Goal: Information Seeking & Learning: Learn about a topic

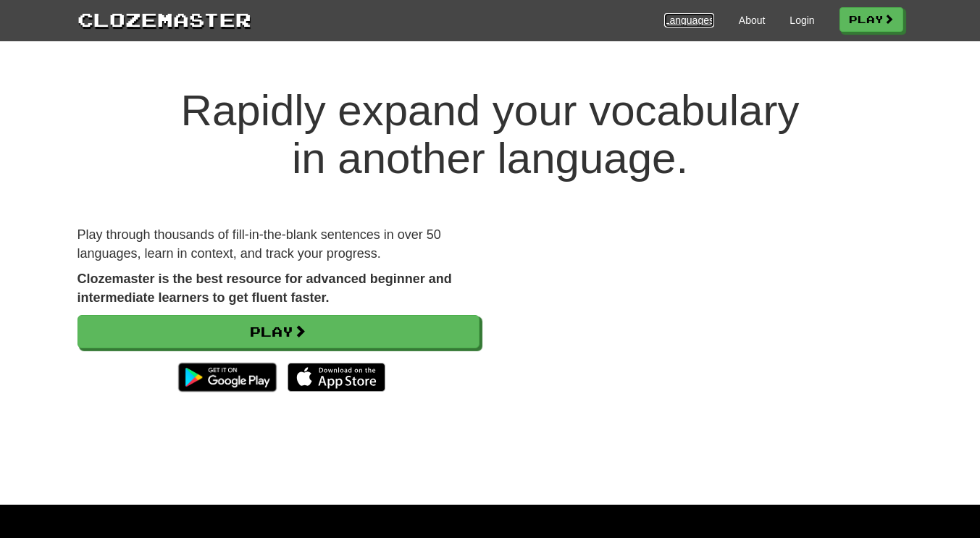
click at [688, 22] on link "Languages" at bounding box center [689, 20] width 50 height 14
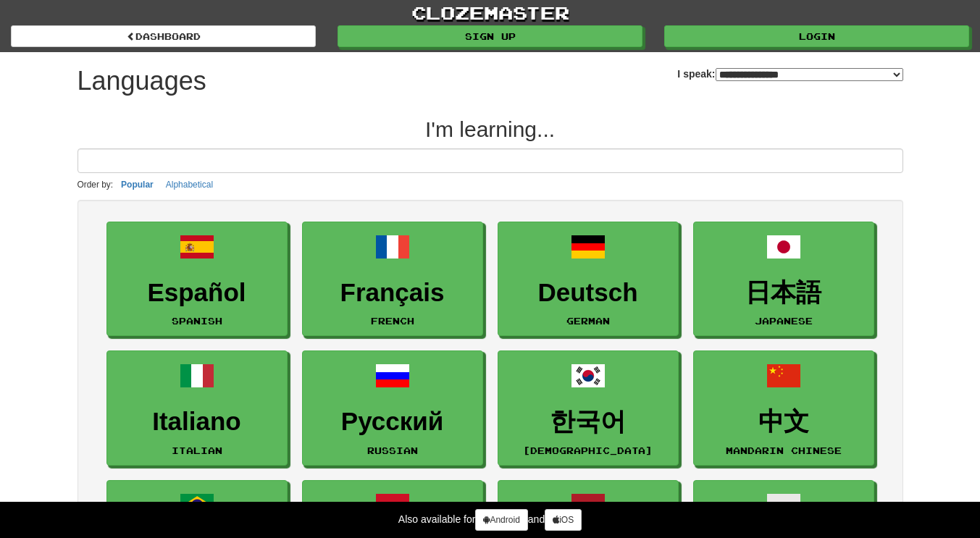
select select "*******"
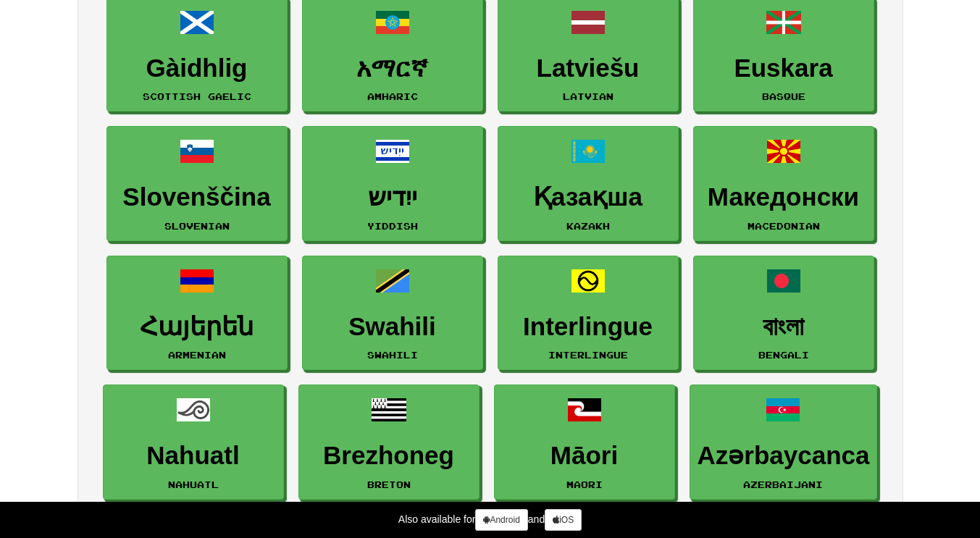
scroll to position [1776, 0]
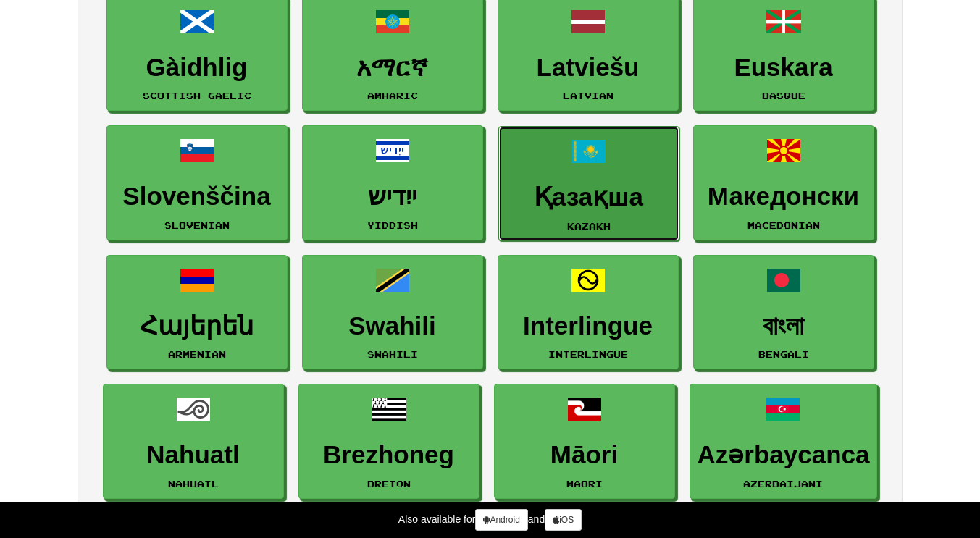
click at [617, 205] on h3 "Қазақша" at bounding box center [588, 197] width 165 height 28
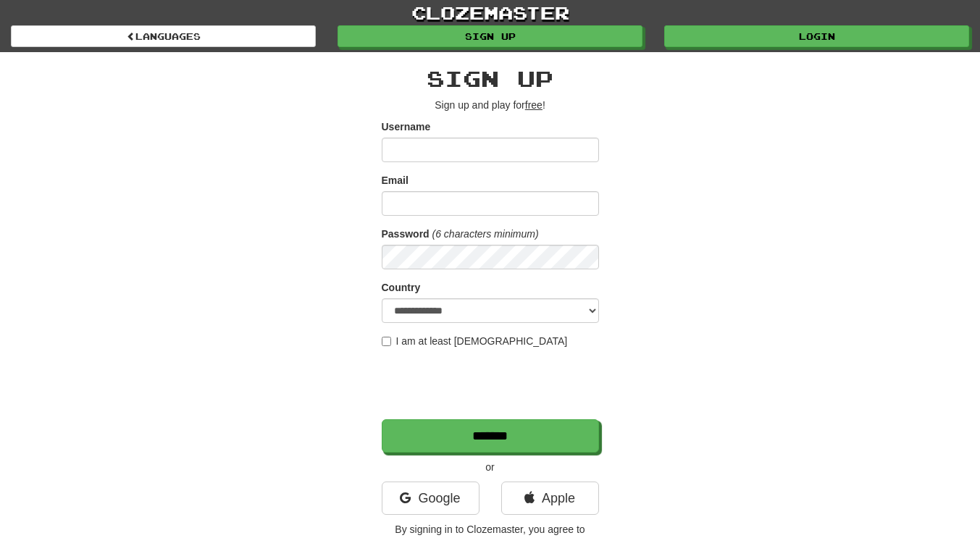
type input "**********"
click at [460, 206] on input "Email" at bounding box center [490, 203] width 217 height 25
click at [470, 199] on input "Email" at bounding box center [490, 203] width 217 height 25
click at [710, 293] on div "**********" at bounding box center [490, 305] width 847 height 506
click at [413, 210] on input "Email" at bounding box center [490, 203] width 217 height 25
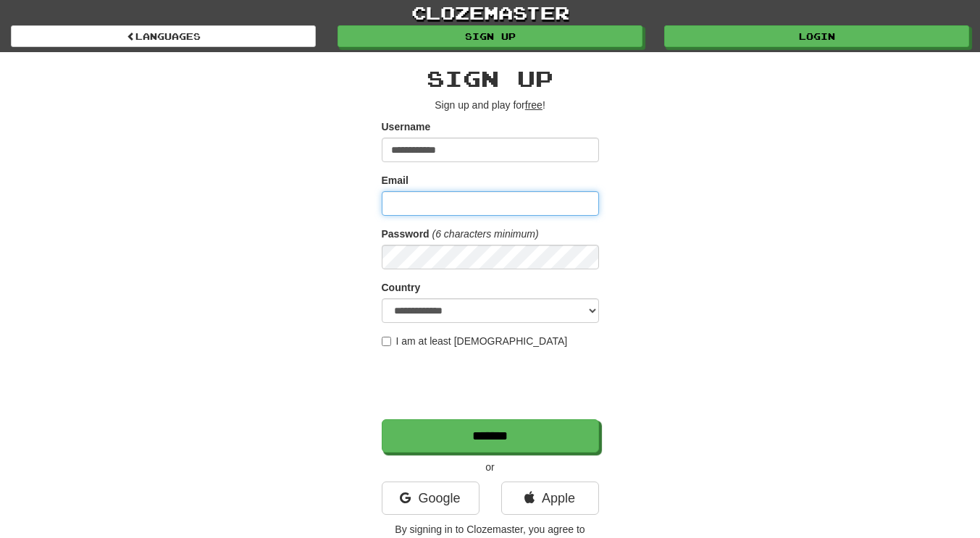
click at [415, 210] on input "Email" at bounding box center [490, 203] width 217 height 25
click at [695, 171] on div "**********" at bounding box center [490, 305] width 847 height 506
click at [473, 214] on input "Email" at bounding box center [490, 203] width 217 height 25
type input "**********"
click at [492, 206] on input "**********" at bounding box center [490, 203] width 217 height 25
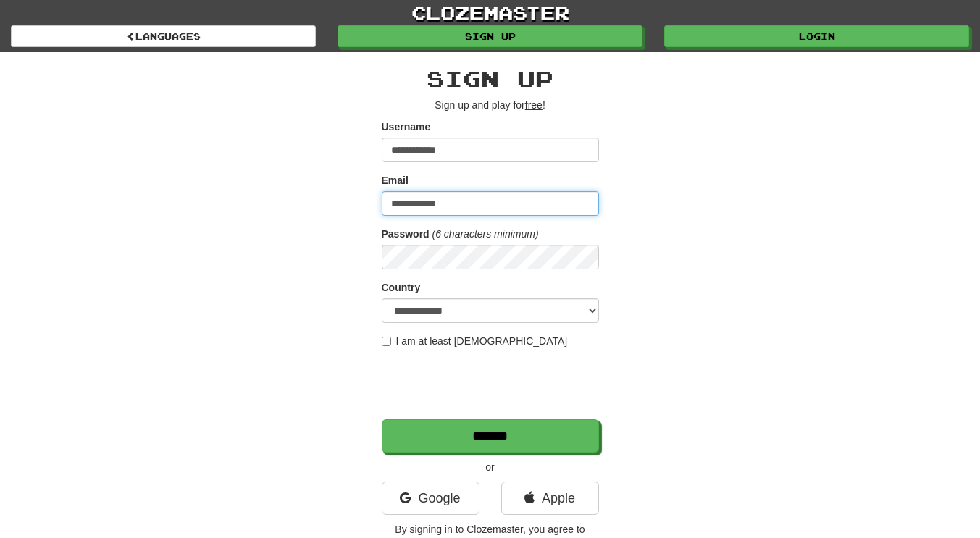
drag, startPoint x: 475, startPoint y: 198, endPoint x: 368, endPoint y: 212, distance: 108.1
click at [368, 212] on div "**********" at bounding box center [490, 305] width 847 height 506
type input "**********"
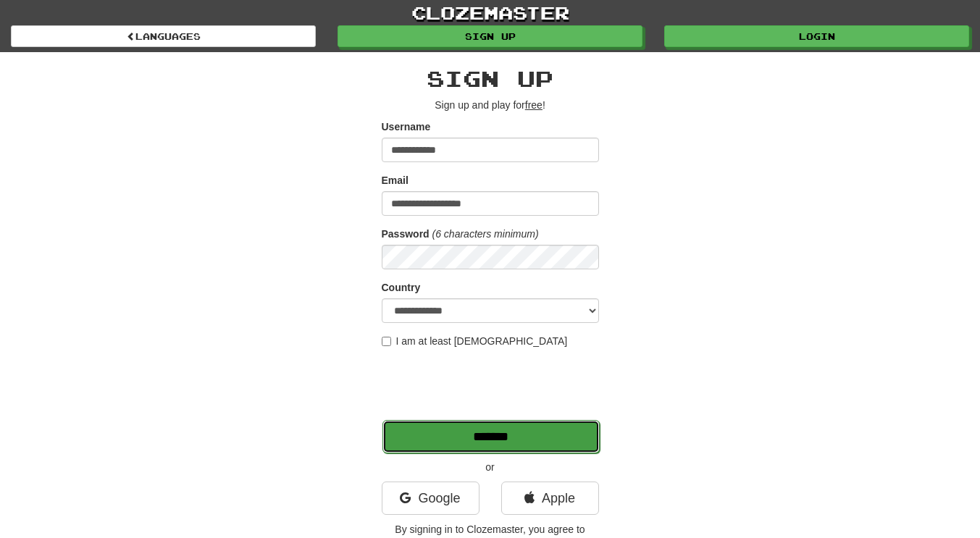
click at [434, 435] on input "*******" at bounding box center [490, 436] width 217 height 33
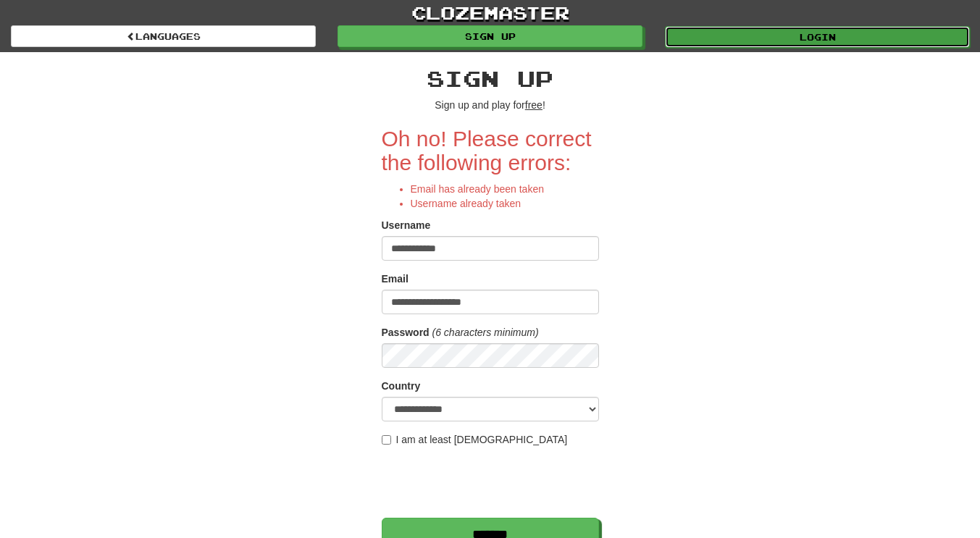
click at [831, 32] on link "Login" at bounding box center [817, 37] width 305 height 22
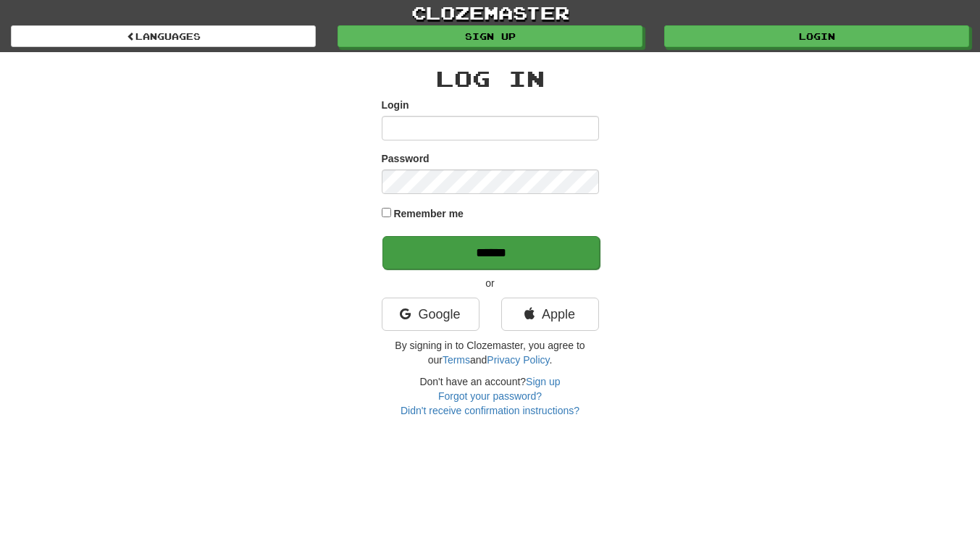
type input "**********"
click at [446, 243] on input "******" at bounding box center [490, 252] width 217 height 33
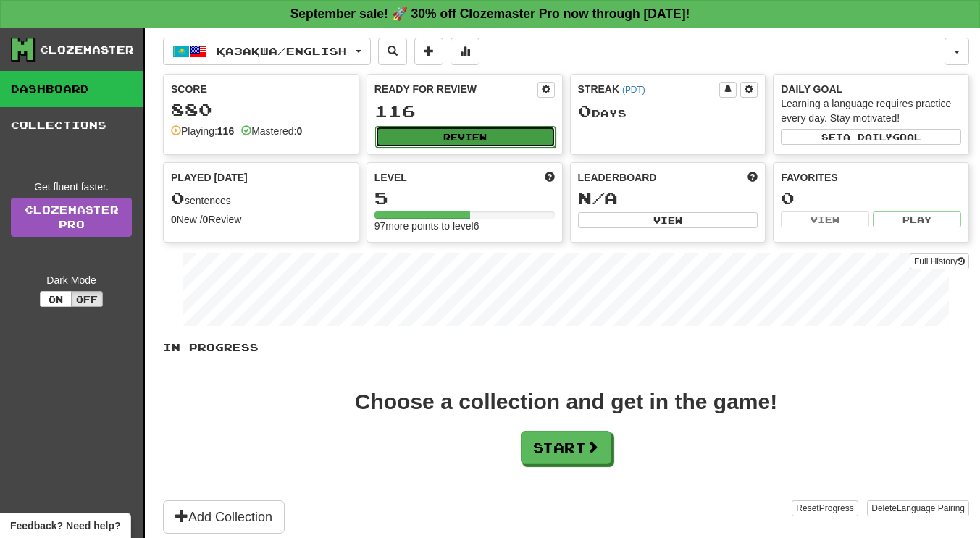
click at [482, 137] on button "Review" at bounding box center [465, 137] width 180 height 22
select select "**"
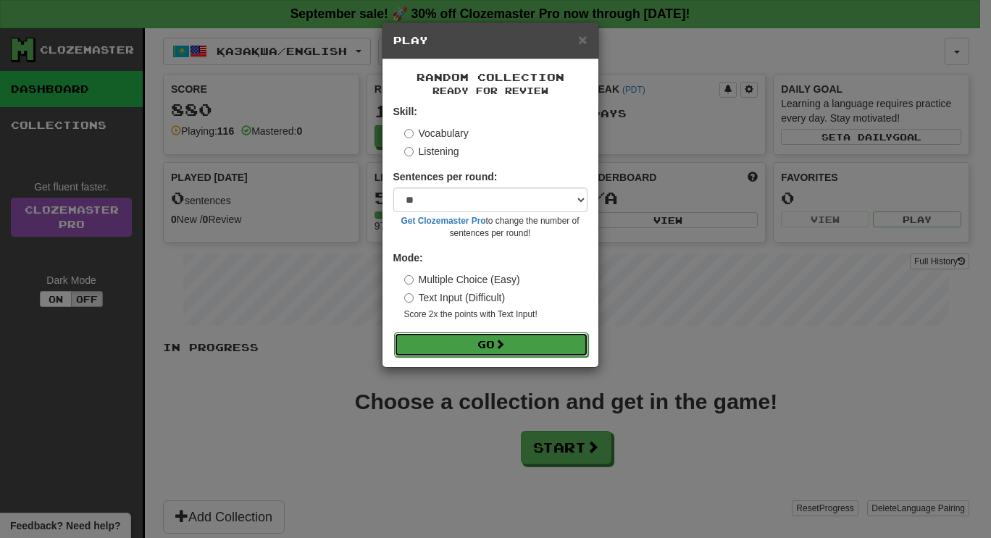
click at [456, 338] on button "Go" at bounding box center [491, 344] width 194 height 25
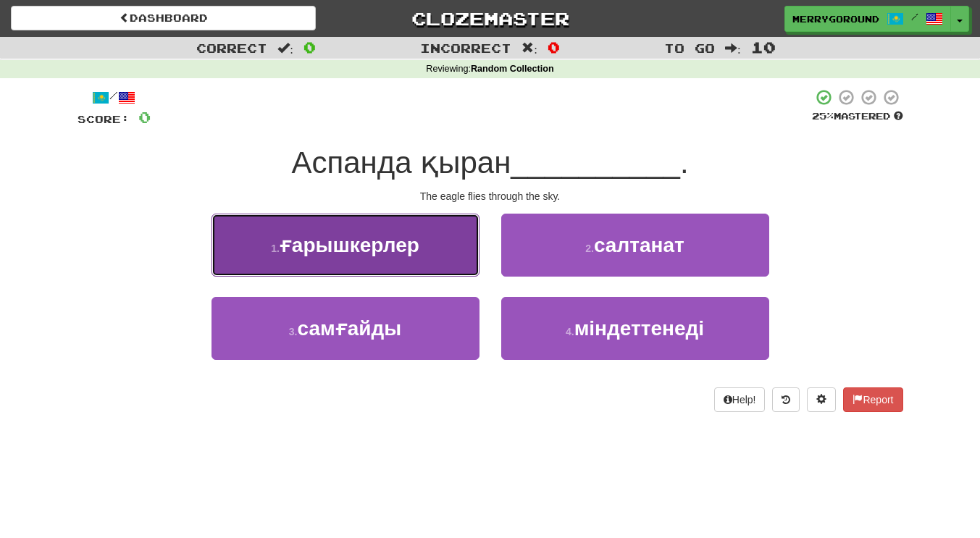
click at [424, 242] on button "1 . ғарышкерлер" at bounding box center [345, 245] width 268 height 63
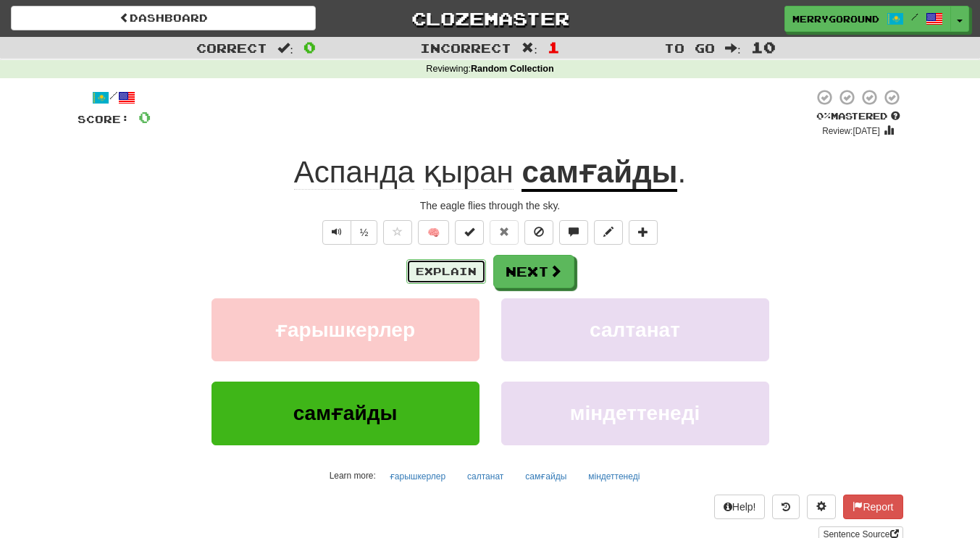
click at [469, 279] on button "Explain" at bounding box center [446, 271] width 80 height 25
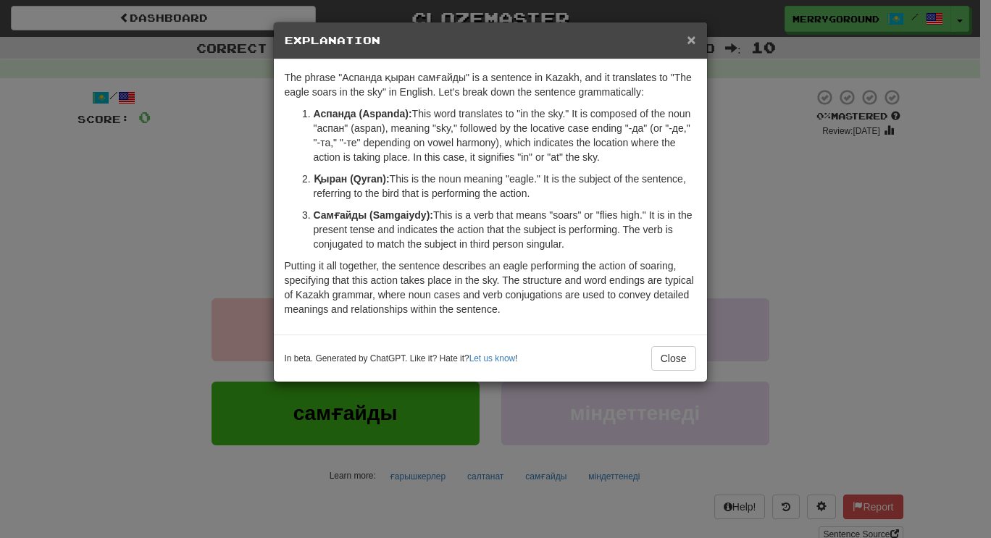
click at [691, 40] on span "×" at bounding box center [691, 39] width 9 height 17
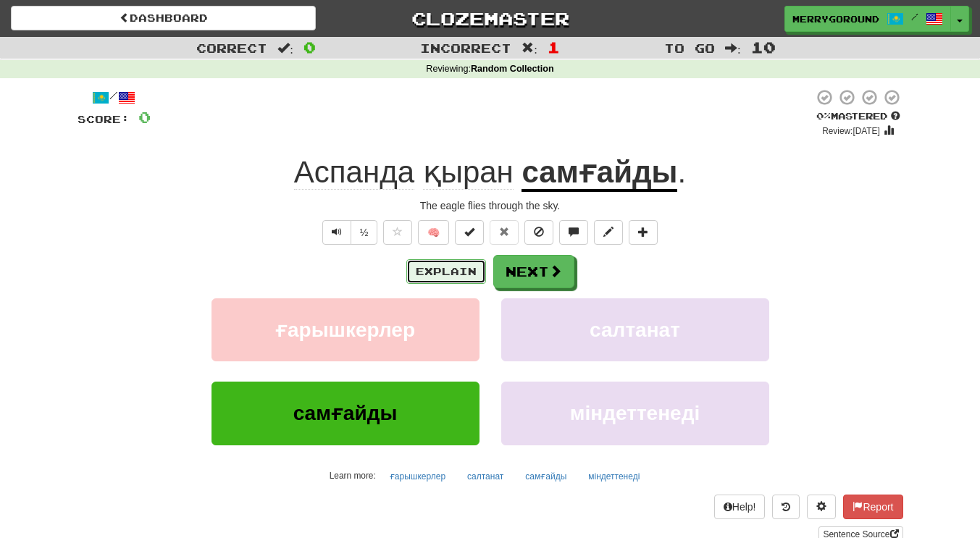
click at [425, 276] on button "Explain" at bounding box center [446, 271] width 80 height 25
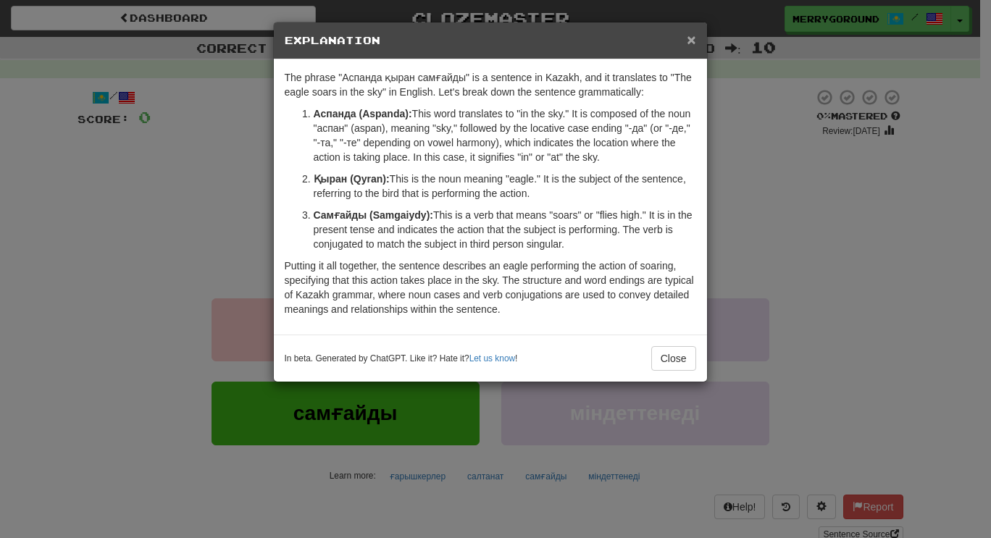
click at [695, 43] on span "×" at bounding box center [691, 39] width 9 height 17
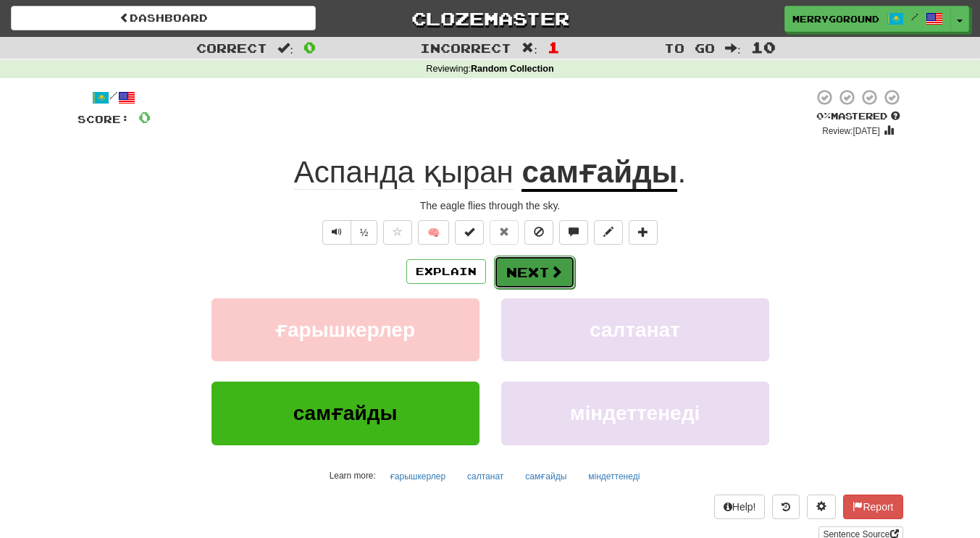
click at [529, 271] on button "Next" at bounding box center [534, 272] width 81 height 33
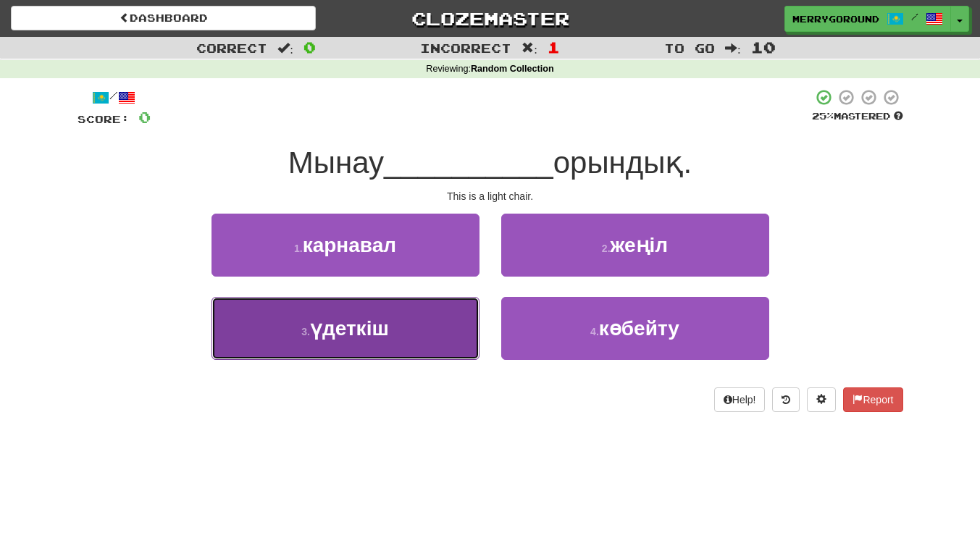
click at [435, 325] on button "3 . үдеткіш" at bounding box center [345, 328] width 268 height 63
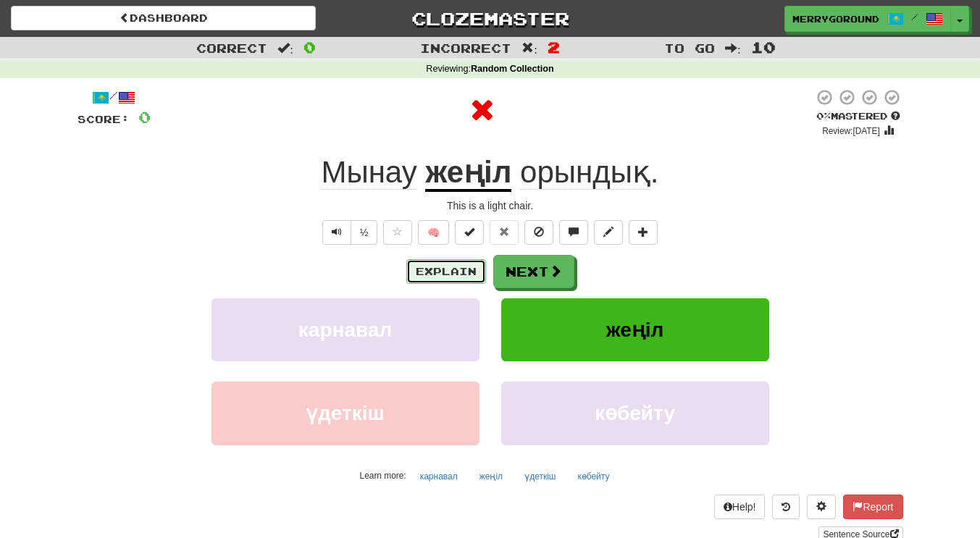
click at [449, 272] on button "Explain" at bounding box center [446, 271] width 80 height 25
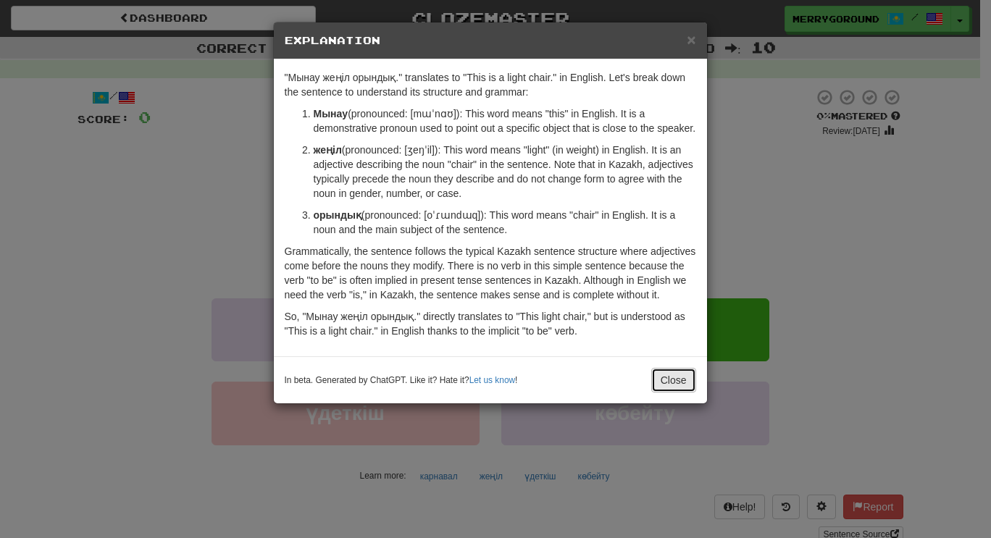
click at [661, 381] on button "Close" at bounding box center [673, 380] width 45 height 25
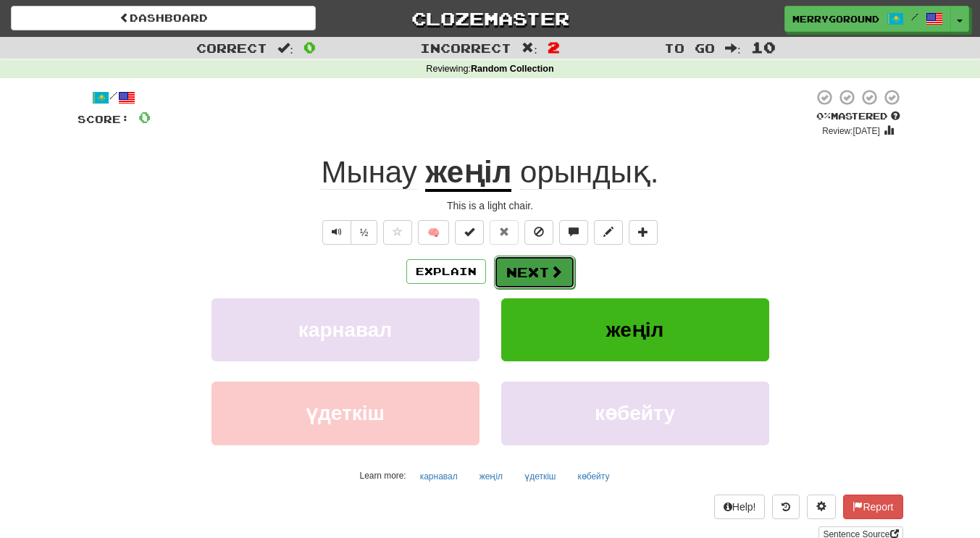
click at [535, 278] on button "Next" at bounding box center [534, 272] width 81 height 33
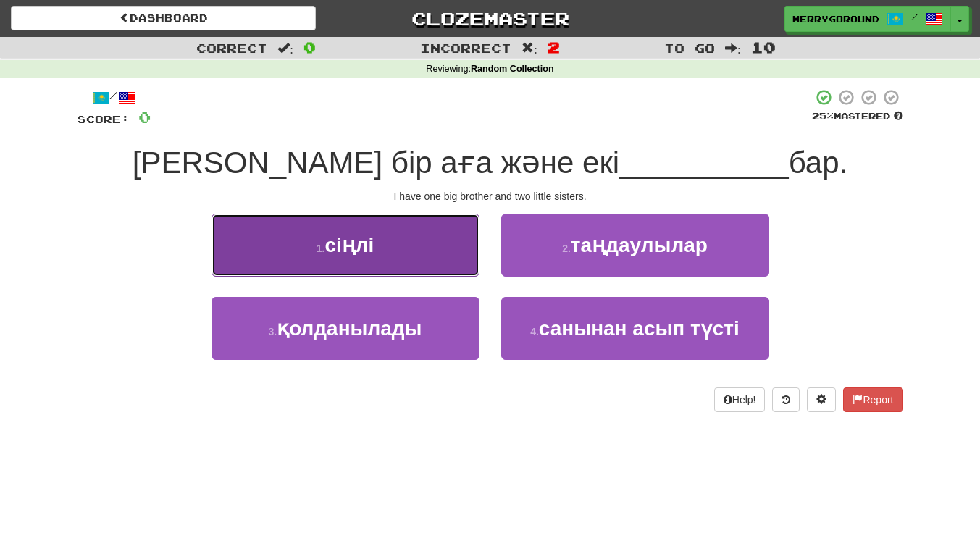
click at [442, 253] on button "1 . сіңлі" at bounding box center [345, 245] width 268 height 63
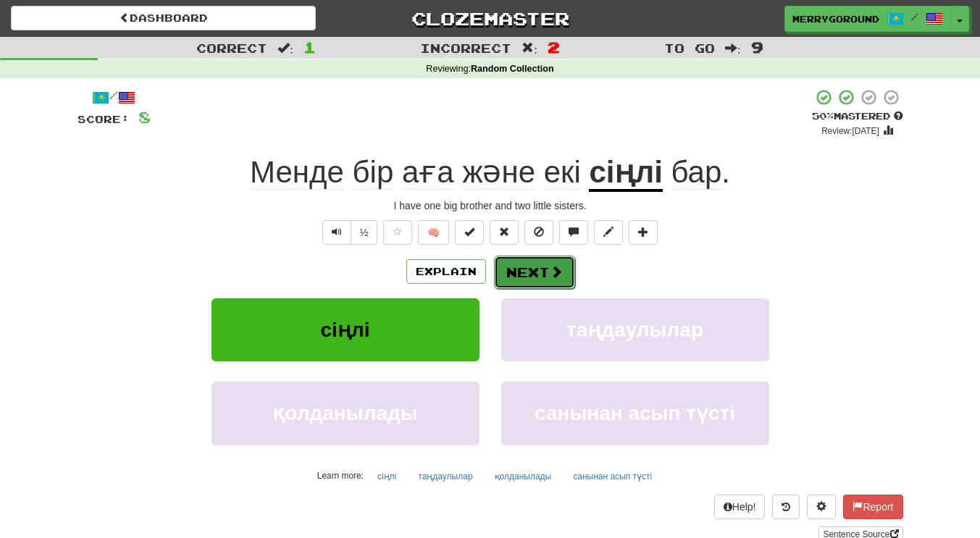
click at [516, 270] on button "Next" at bounding box center [534, 272] width 81 height 33
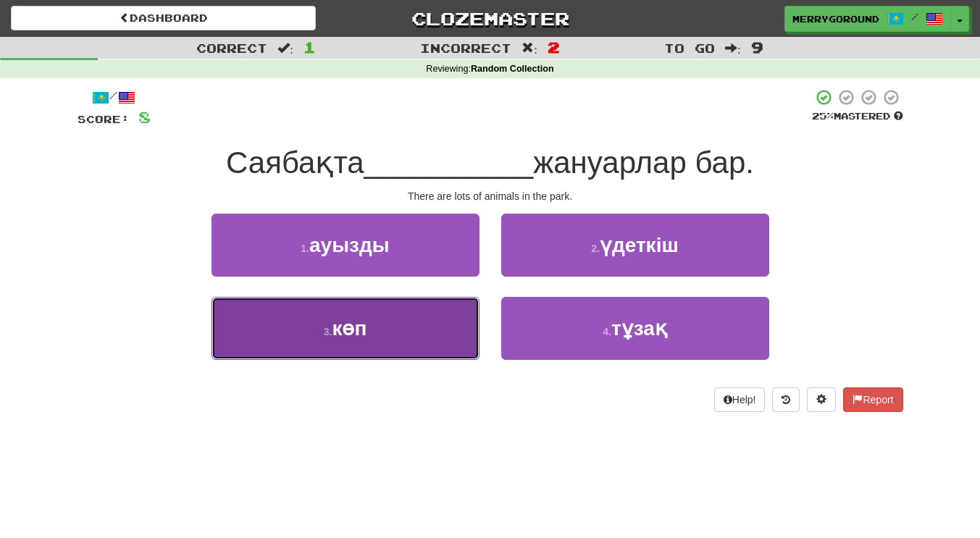
click at [400, 344] on button "3 . көп" at bounding box center [345, 328] width 268 height 63
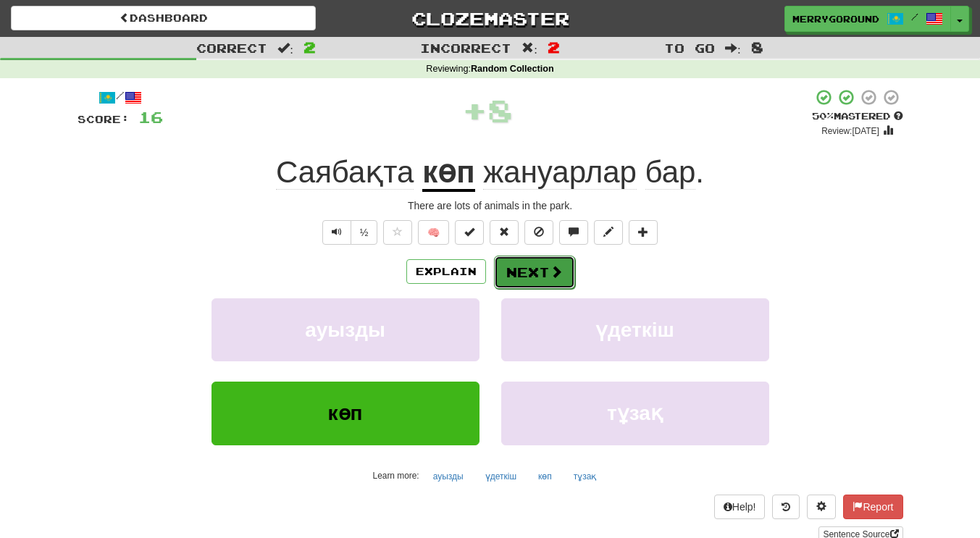
click at [521, 259] on button "Next" at bounding box center [534, 272] width 81 height 33
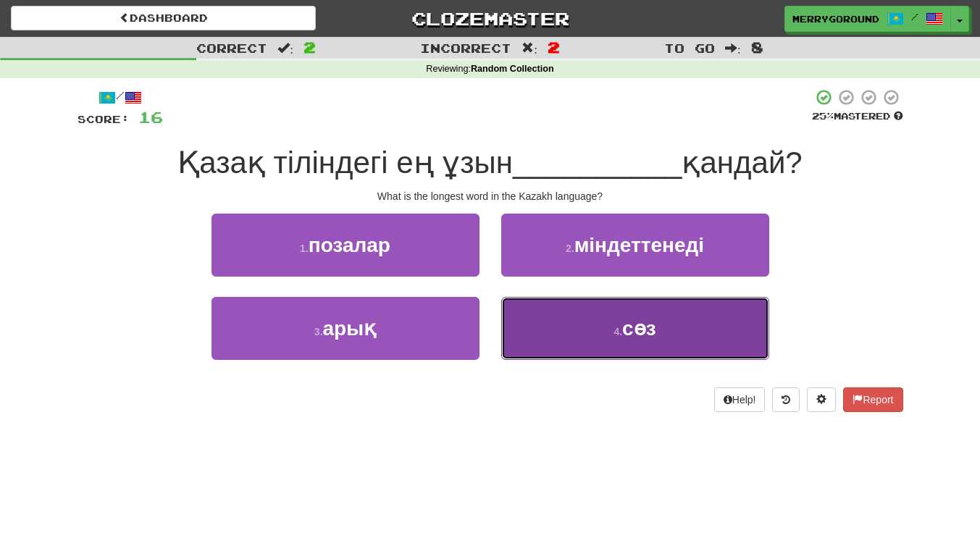
click at [578, 324] on button "4 . сөз" at bounding box center [635, 328] width 268 height 63
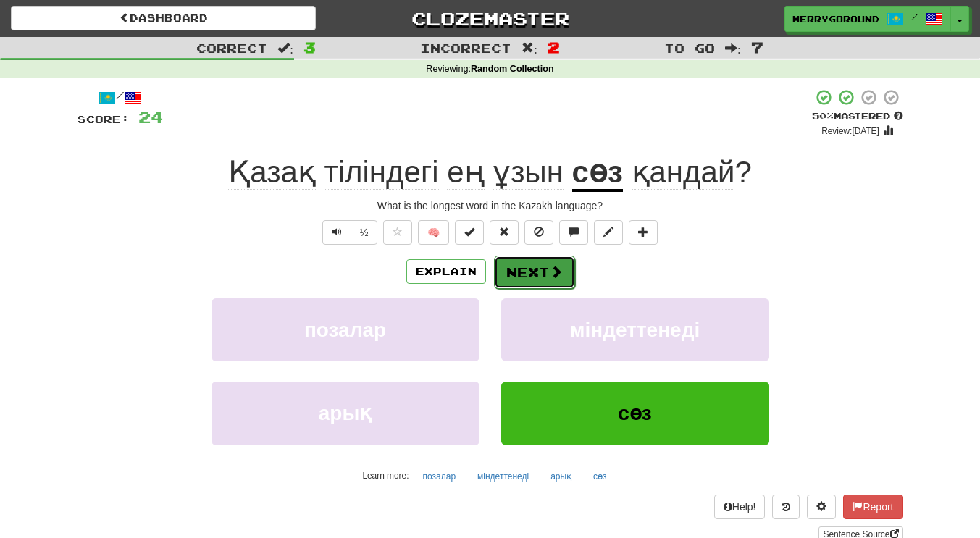
click at [527, 266] on button "Next" at bounding box center [534, 272] width 81 height 33
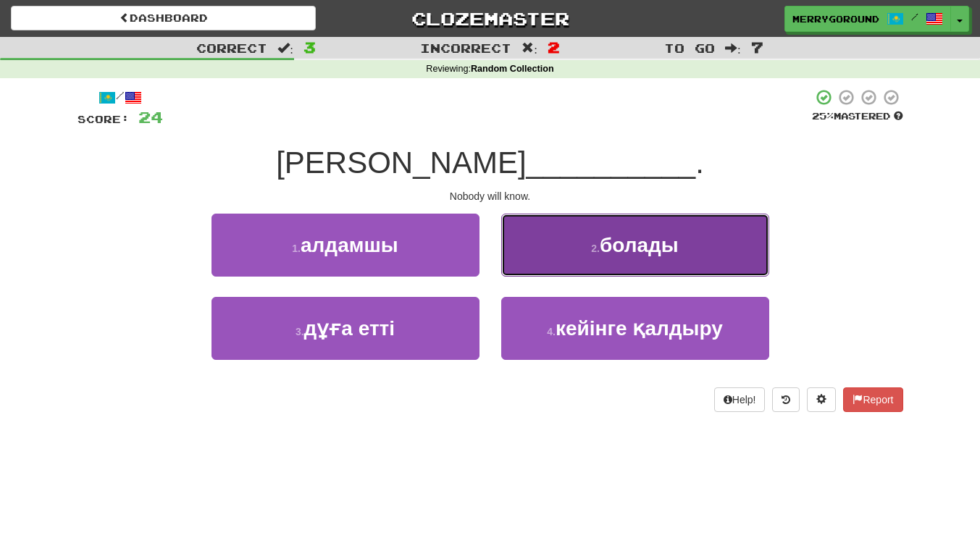
click at [546, 258] on button "2 . болады" at bounding box center [635, 245] width 268 height 63
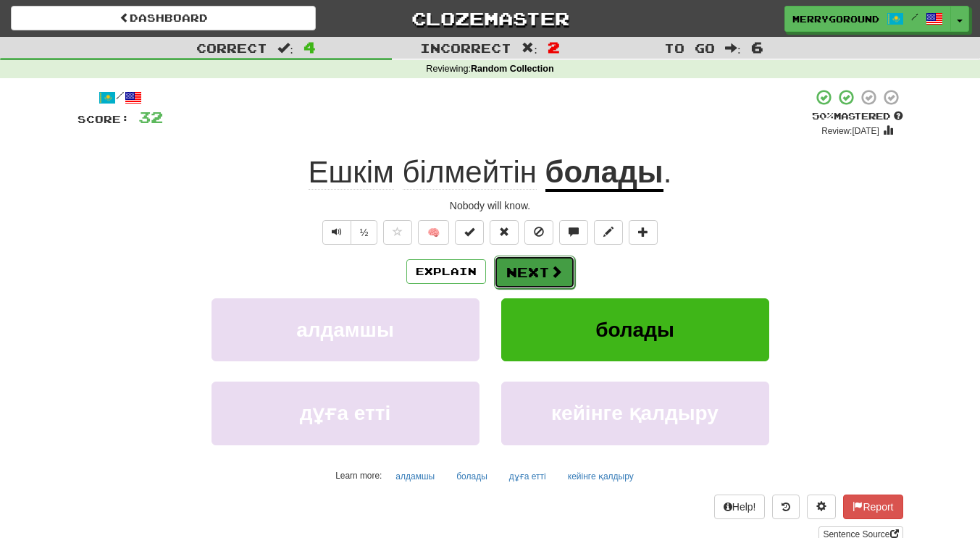
click at [543, 272] on button "Next" at bounding box center [534, 272] width 81 height 33
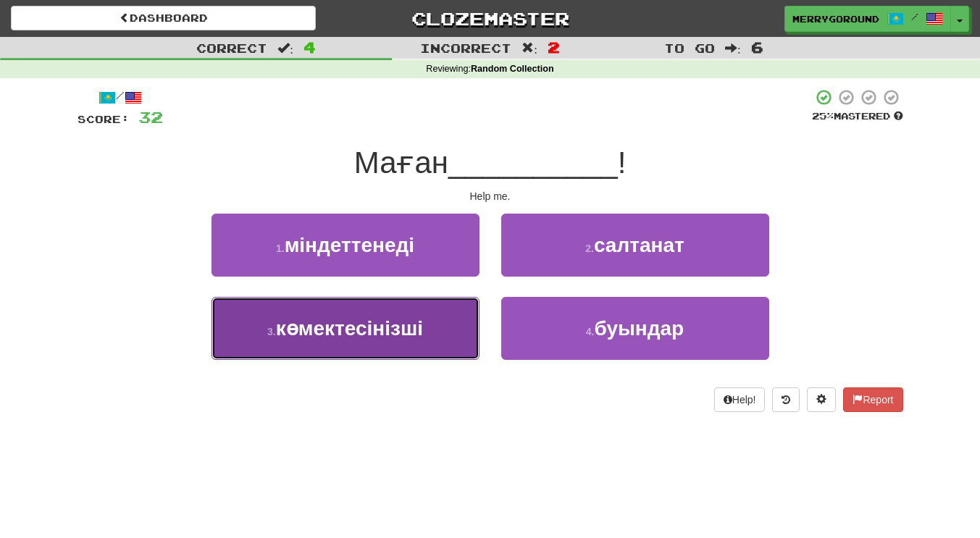
click at [436, 327] on button "3 . көмектесінізші" at bounding box center [345, 328] width 268 height 63
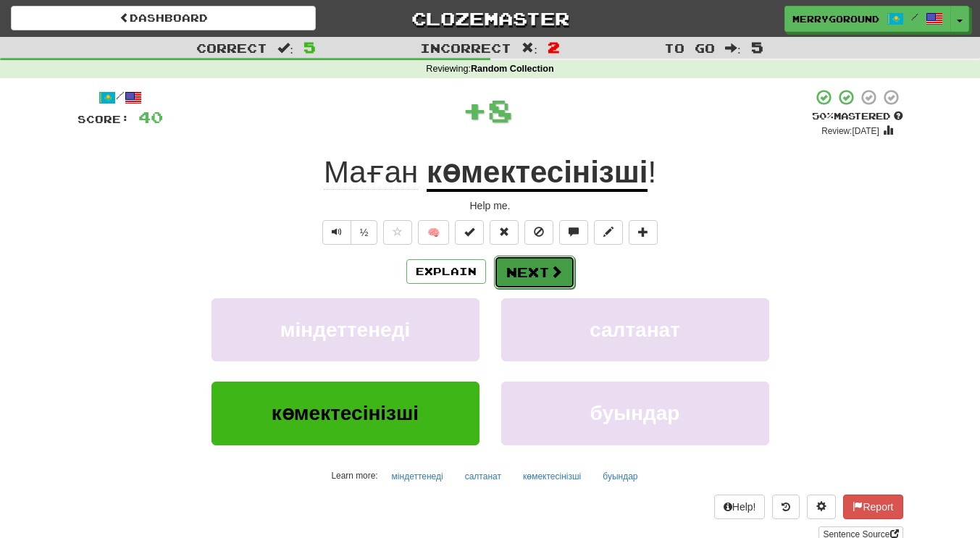
click at [542, 282] on button "Next" at bounding box center [534, 272] width 81 height 33
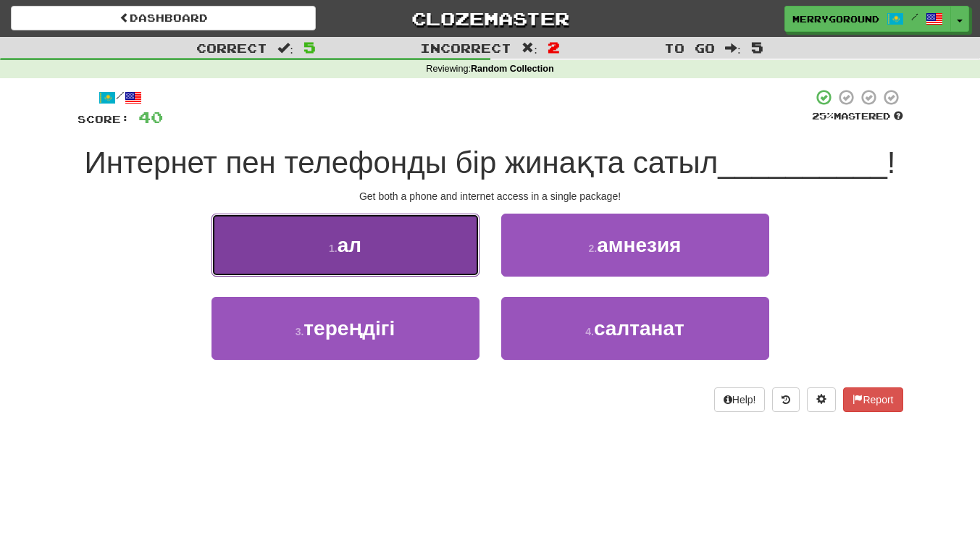
click at [447, 268] on button "1 . ал" at bounding box center [345, 245] width 268 height 63
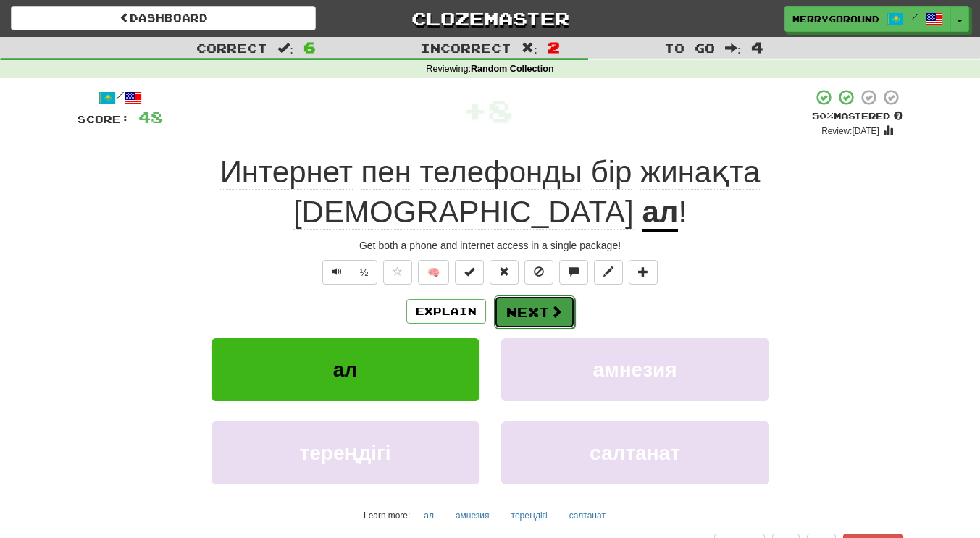
click at [531, 295] on button "Next" at bounding box center [534, 311] width 81 height 33
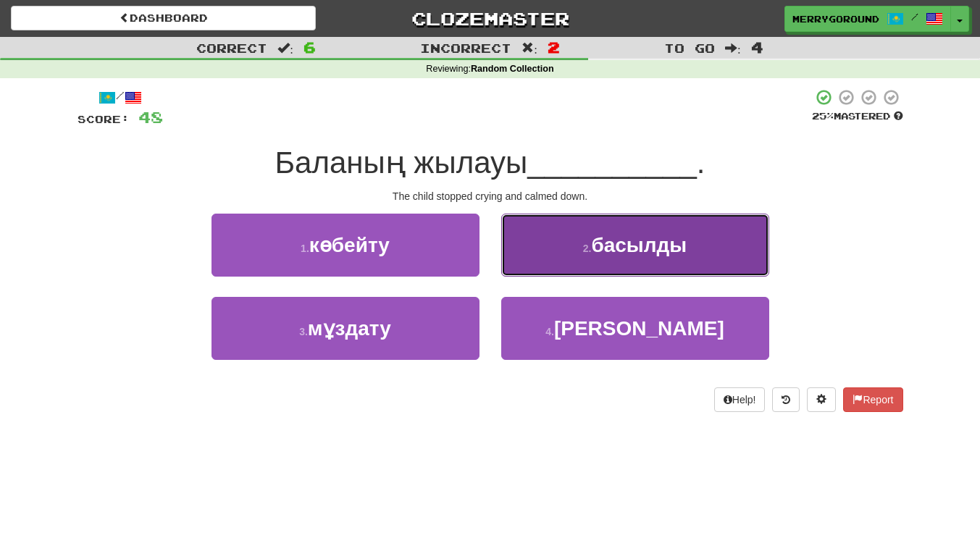
click at [595, 266] on button "2 . басылды" at bounding box center [635, 245] width 268 height 63
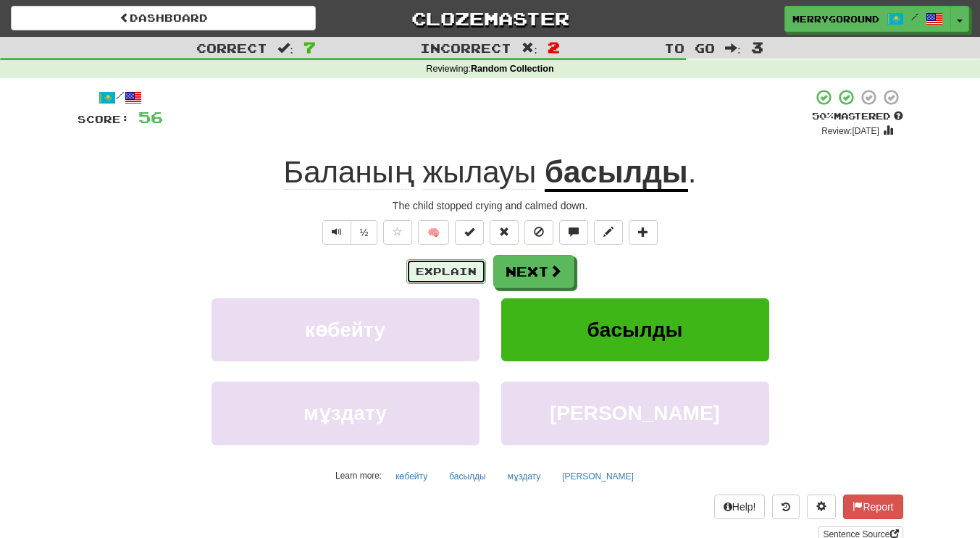
click at [440, 261] on button "Explain" at bounding box center [446, 271] width 80 height 25
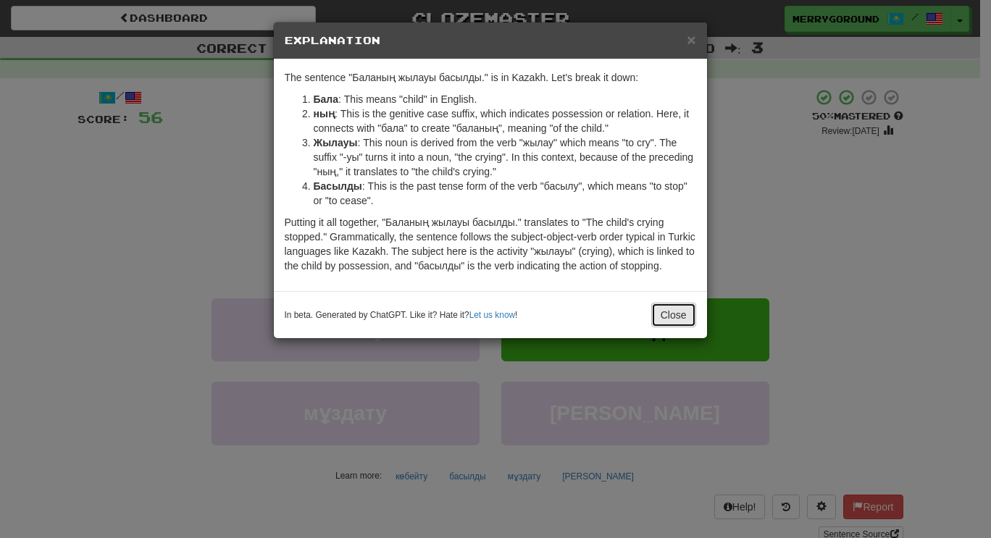
click at [681, 320] on button "Close" at bounding box center [673, 315] width 45 height 25
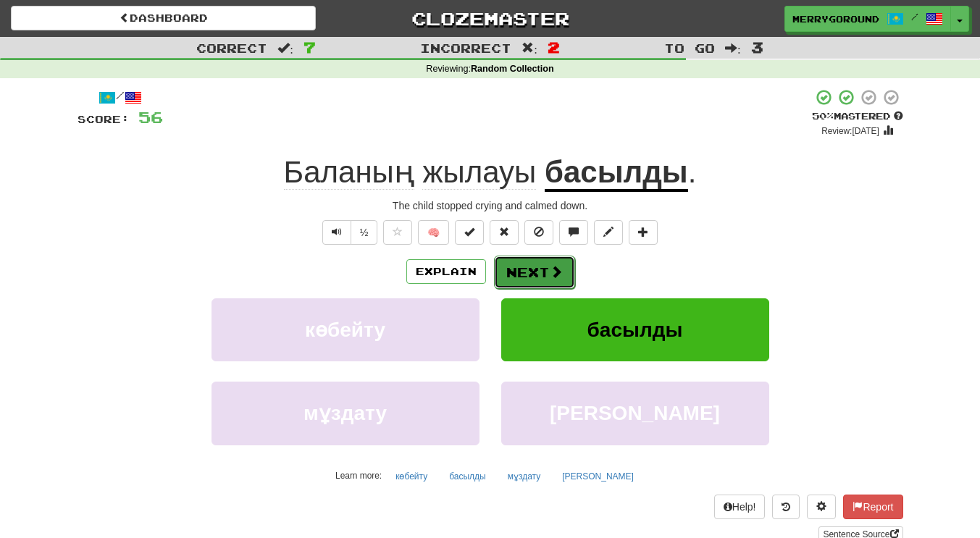
click at [546, 272] on button "Next" at bounding box center [534, 272] width 81 height 33
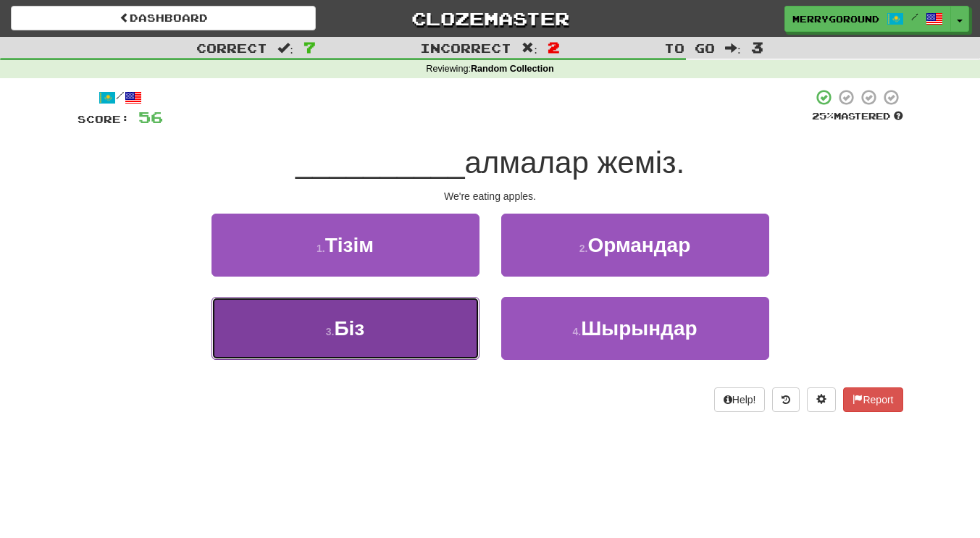
click at [468, 338] on button "3 . Біз" at bounding box center [345, 328] width 268 height 63
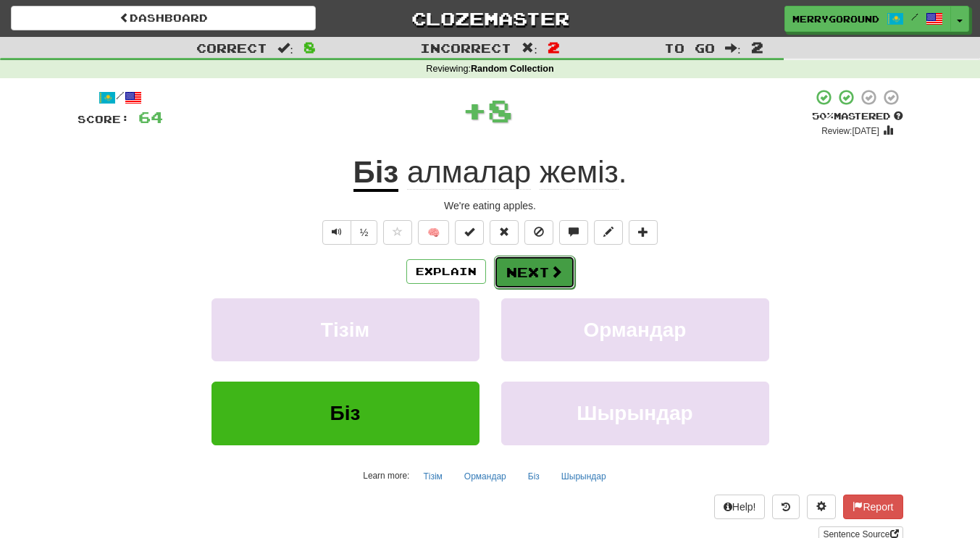
click at [540, 262] on button "Next" at bounding box center [534, 272] width 81 height 33
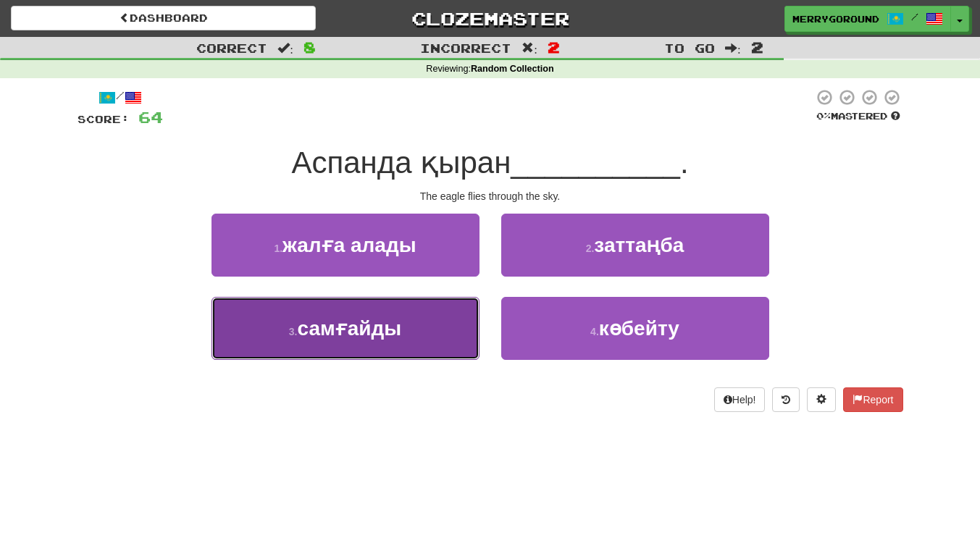
click at [440, 325] on button "3 . самғайды" at bounding box center [345, 328] width 268 height 63
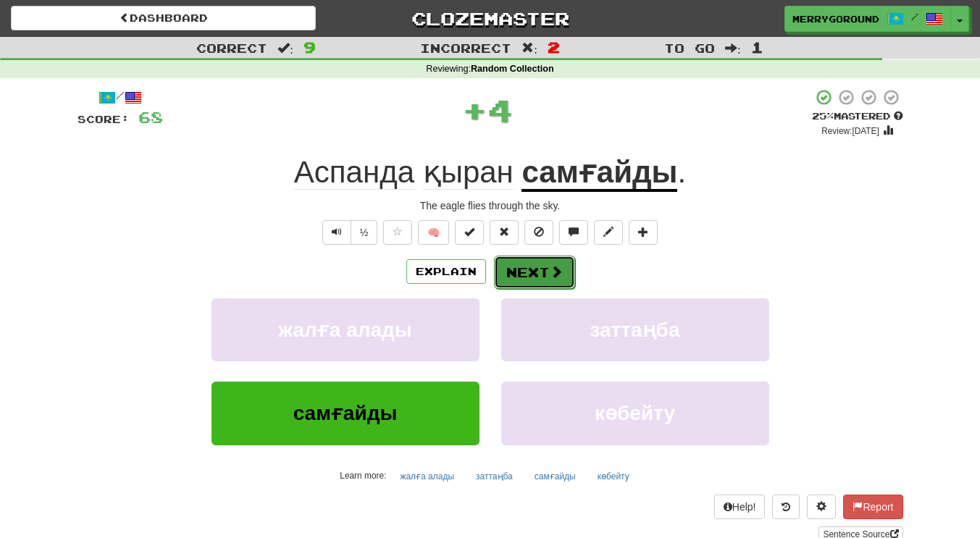
click at [544, 278] on button "Next" at bounding box center [534, 272] width 81 height 33
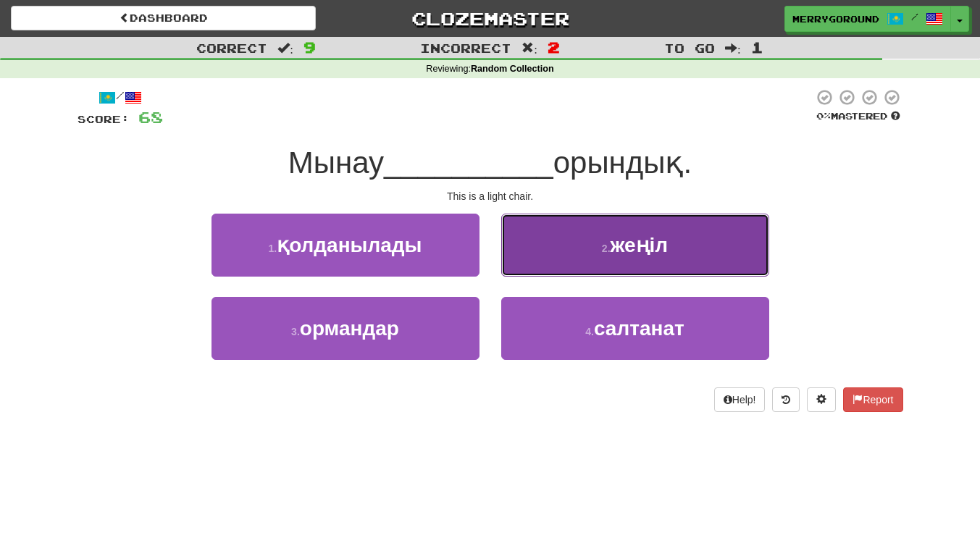
click at [584, 255] on button "2 . жеңiл" at bounding box center [635, 245] width 268 height 63
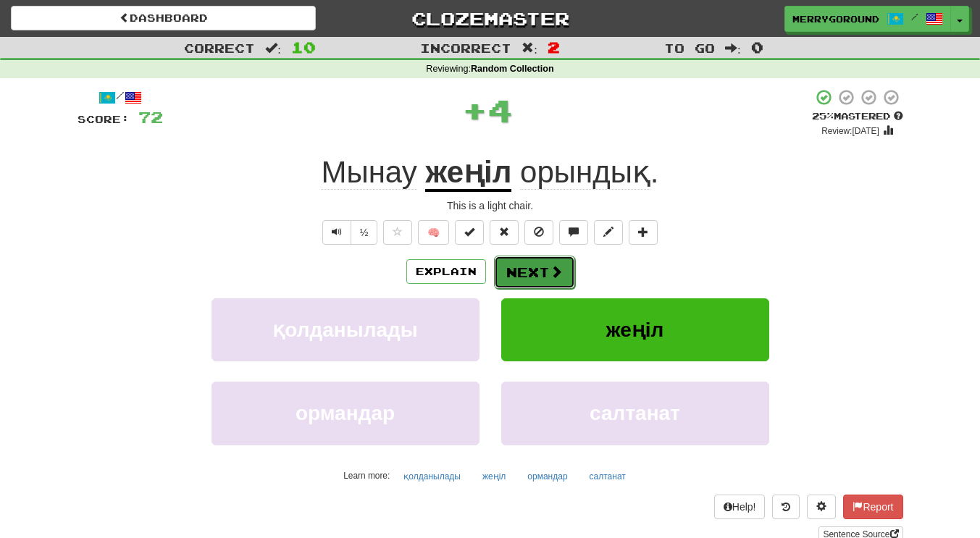
click at [534, 269] on button "Next" at bounding box center [534, 272] width 81 height 33
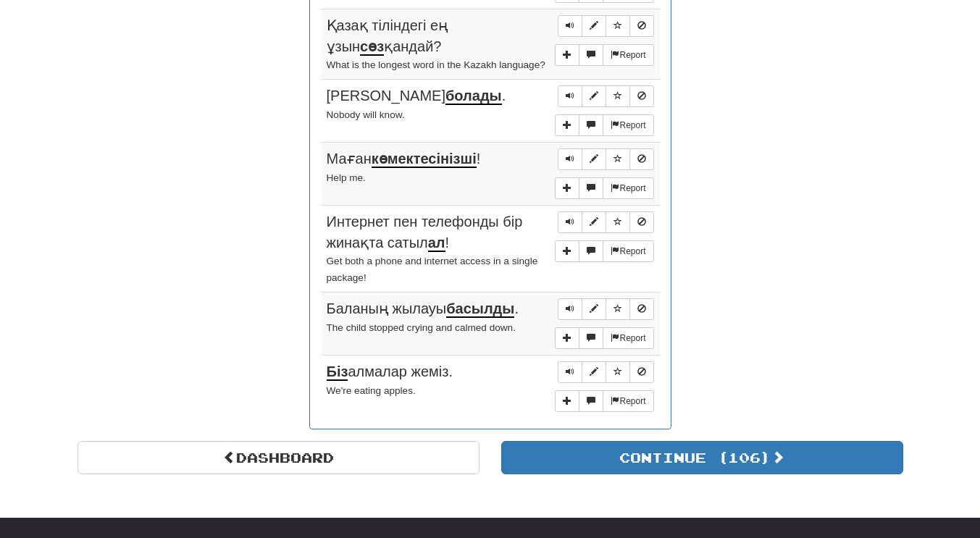
scroll to position [1132, 0]
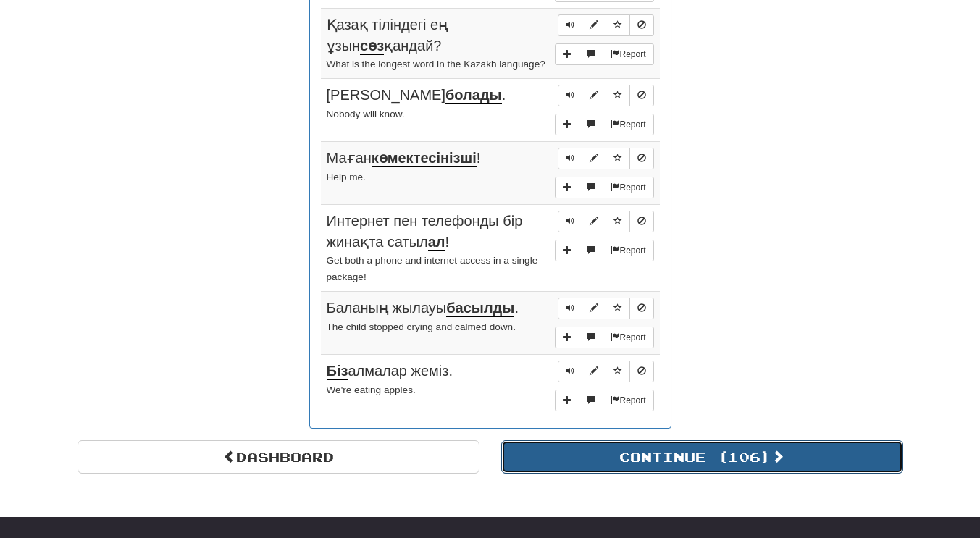
click at [649, 458] on button "Continue ( 106 )" at bounding box center [702, 456] width 402 height 33
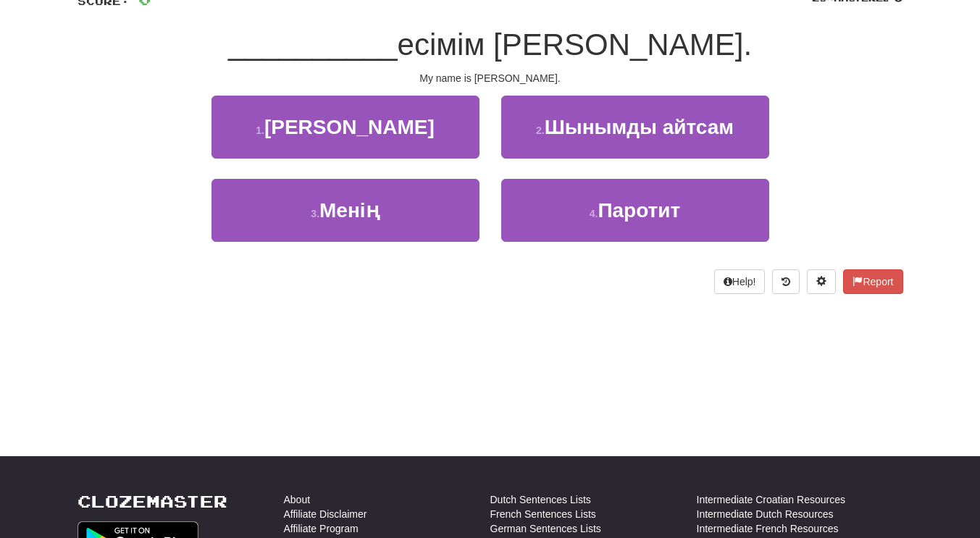
scroll to position [0, 0]
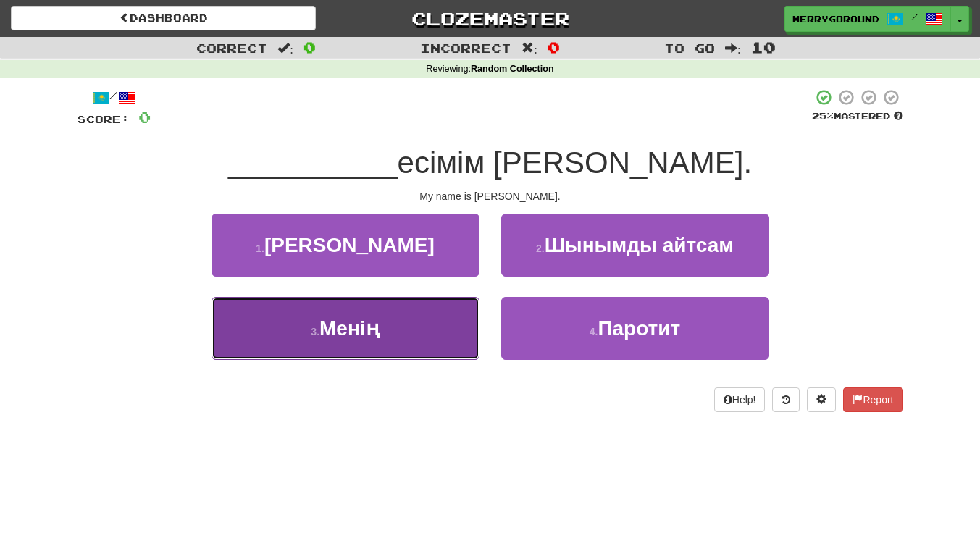
click at [421, 358] on button "3 . Менің" at bounding box center [345, 328] width 268 height 63
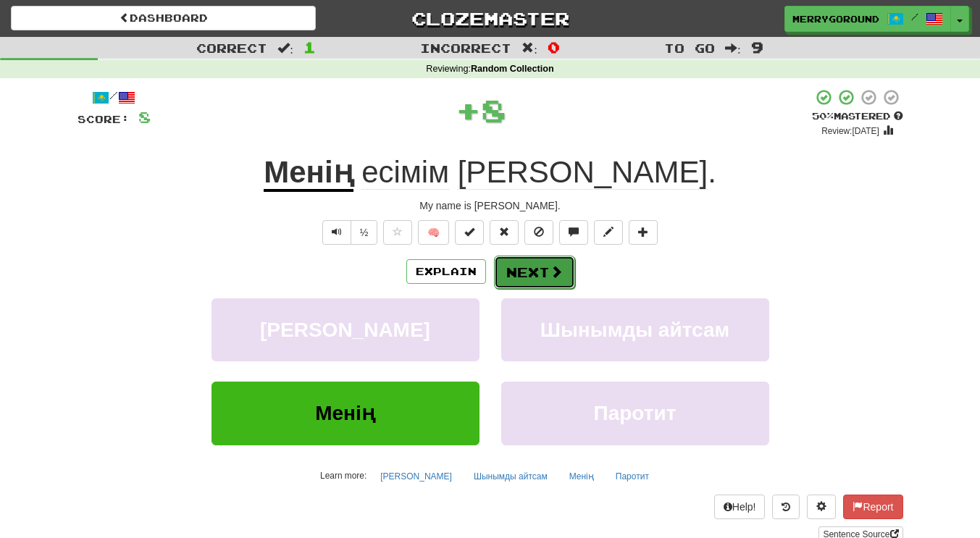
click at [516, 271] on button "Next" at bounding box center [534, 272] width 81 height 33
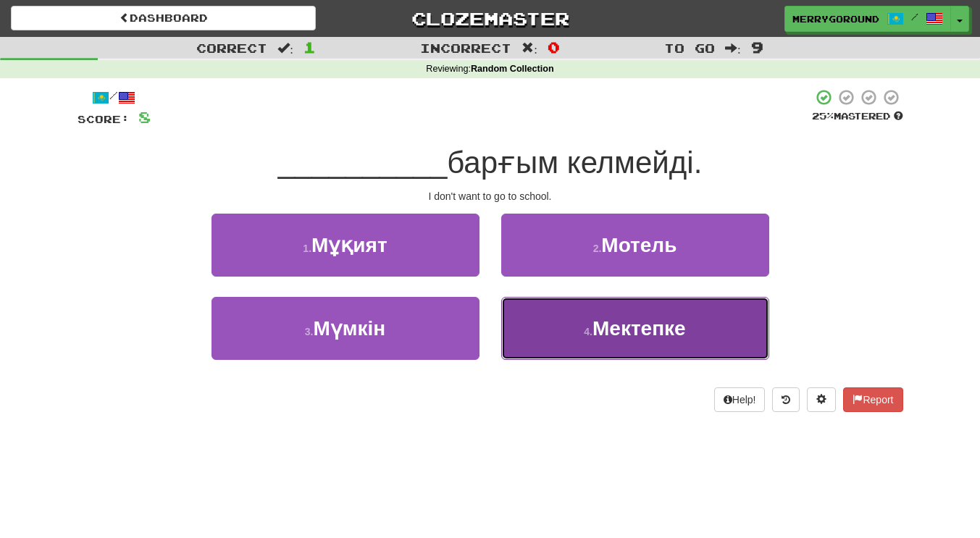
click at [560, 327] on button "4 . Мектепке" at bounding box center [635, 328] width 268 height 63
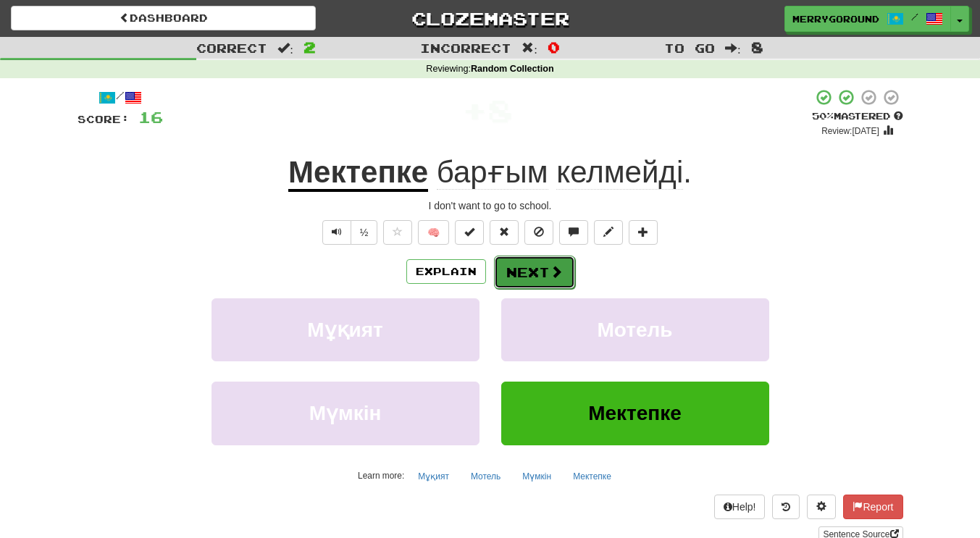
click at [524, 270] on button "Next" at bounding box center [534, 272] width 81 height 33
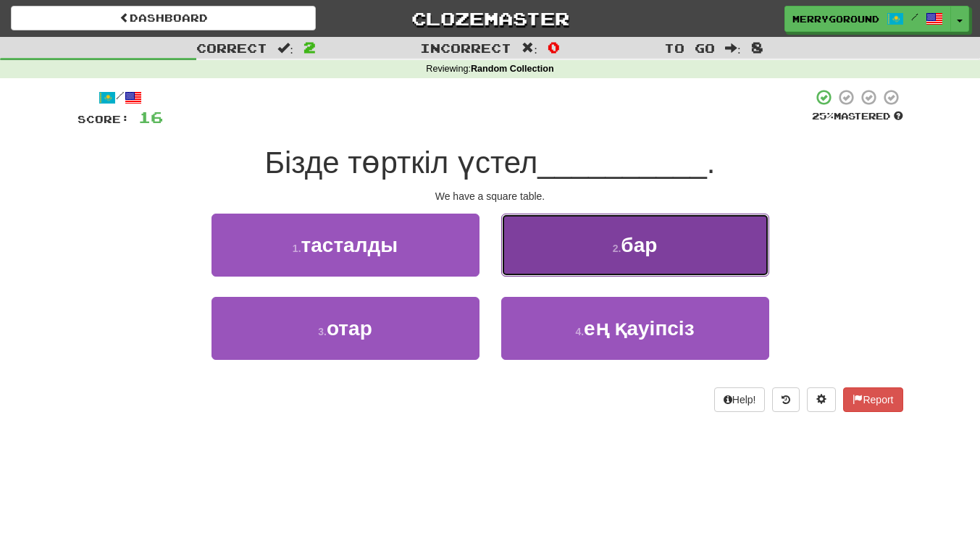
click at [584, 269] on button "2 . бар" at bounding box center [635, 245] width 268 height 63
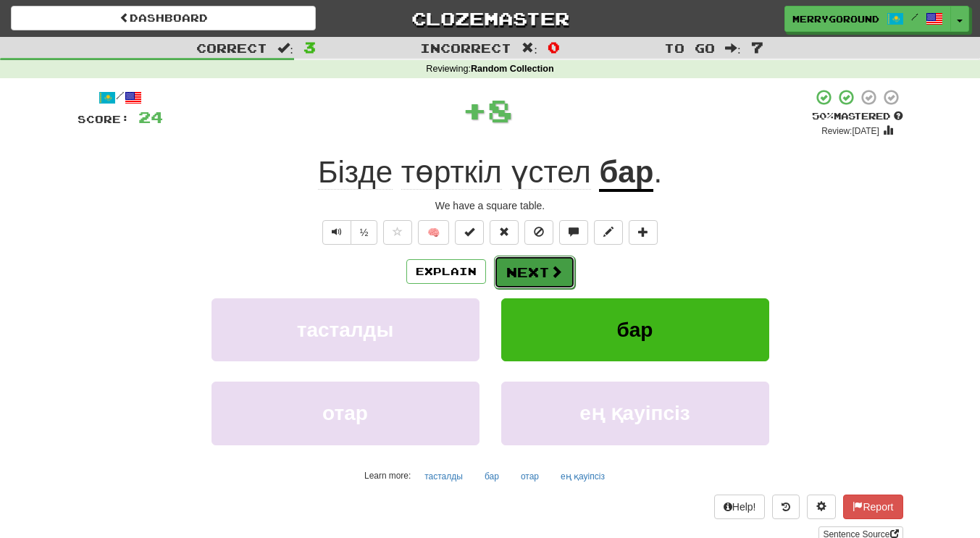
click at [547, 272] on button "Next" at bounding box center [534, 272] width 81 height 33
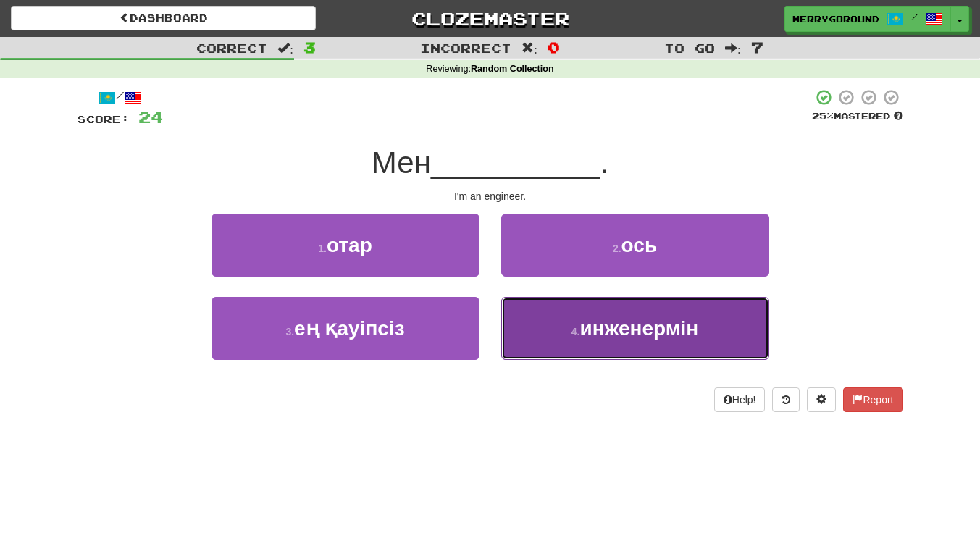
click at [574, 343] on button "4 . инженермін" at bounding box center [635, 328] width 268 height 63
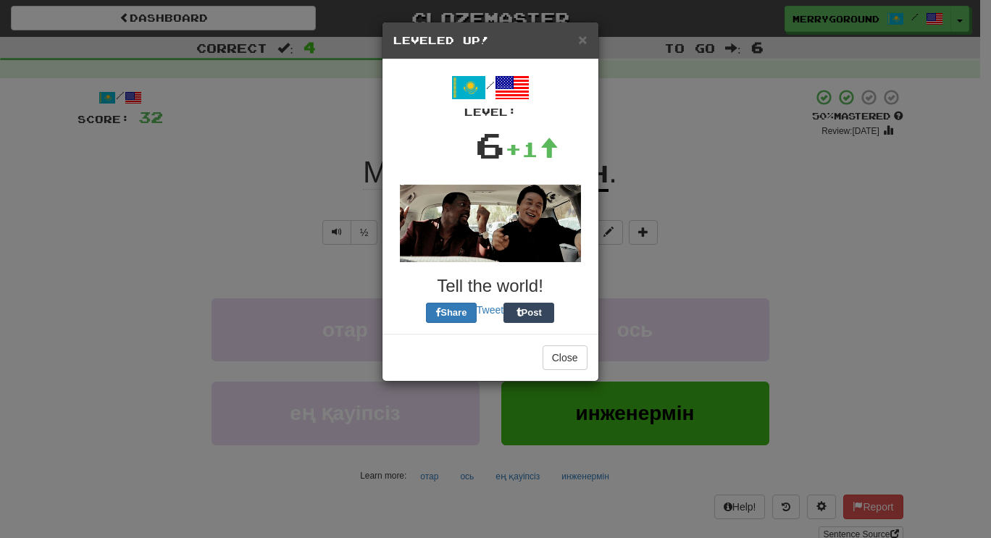
click at [537, 272] on div "/ Level: 6 +1 Tell the world! Share Tweet Post" at bounding box center [490, 196] width 194 height 253
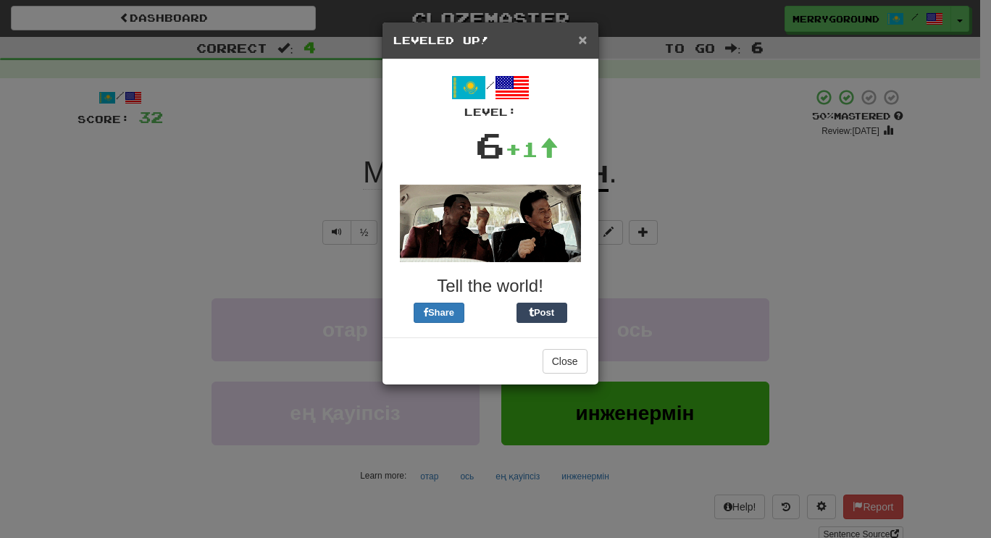
click at [582, 40] on span "×" at bounding box center [582, 39] width 9 height 17
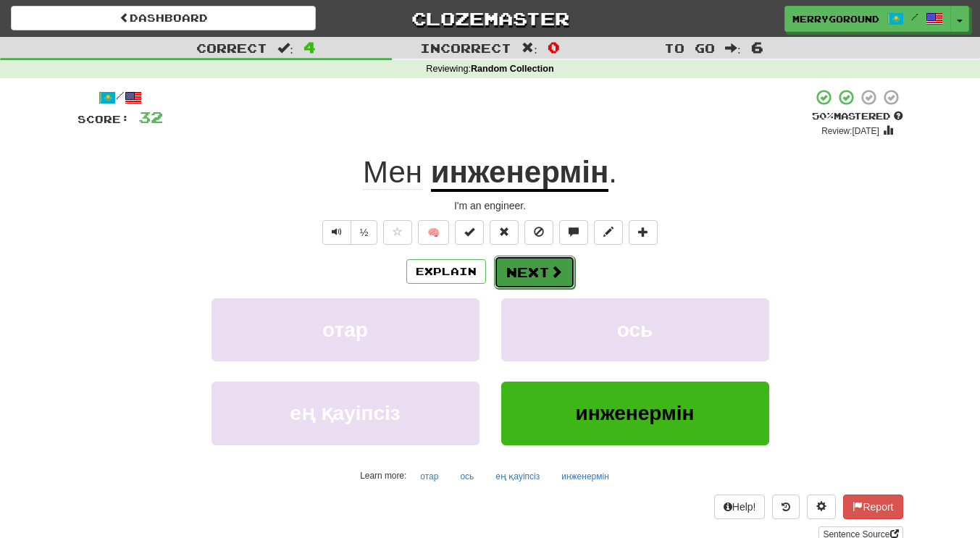
click at [536, 273] on button "Next" at bounding box center [534, 272] width 81 height 33
